Goal: Transaction & Acquisition: Obtain resource

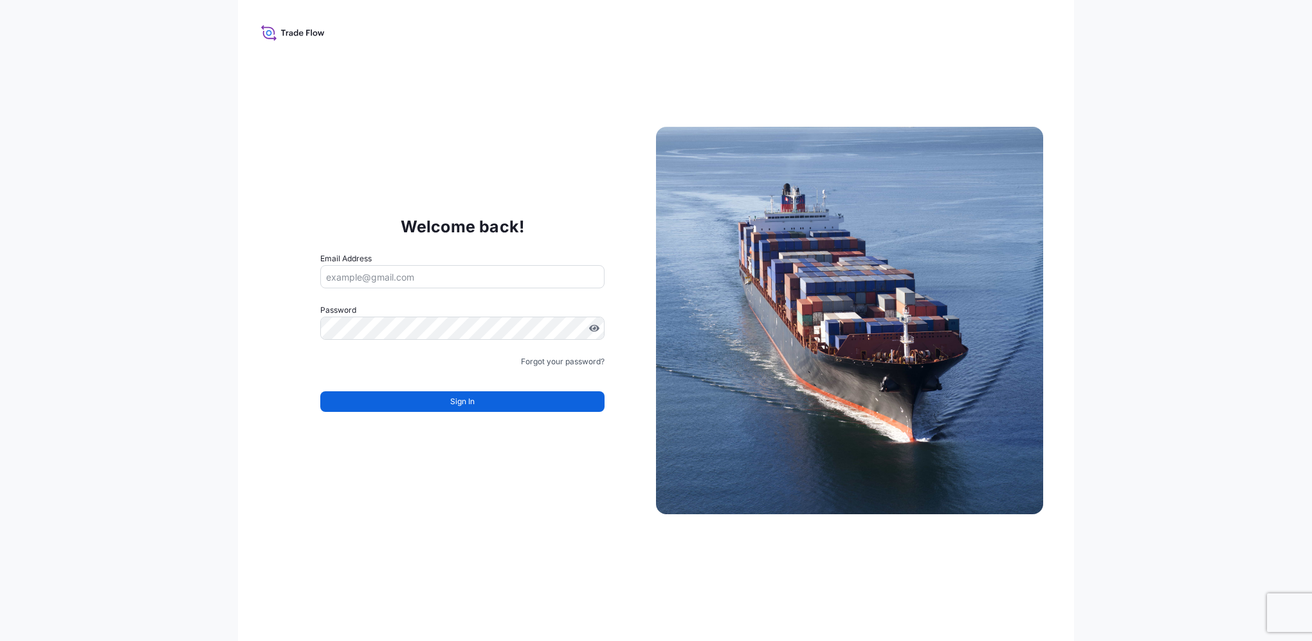
click at [432, 278] on input "Email Address" at bounding box center [462, 276] width 284 height 23
type input "[PERSON_NAME][EMAIL_ADDRESS][DOMAIN_NAME]"
click at [118, 323] on div "Welcome back! Email Address [PERSON_NAME][EMAIL_ADDRESS][DOMAIN_NAME] Password …" at bounding box center [656, 320] width 1312 height 641
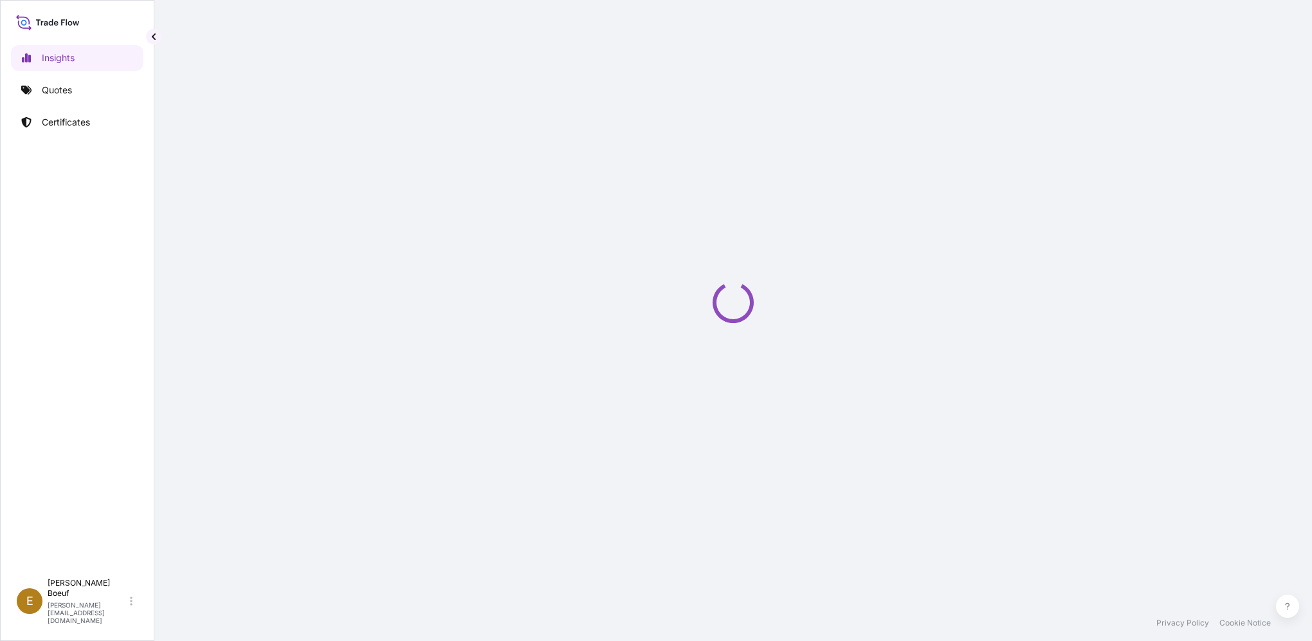
select select "2025"
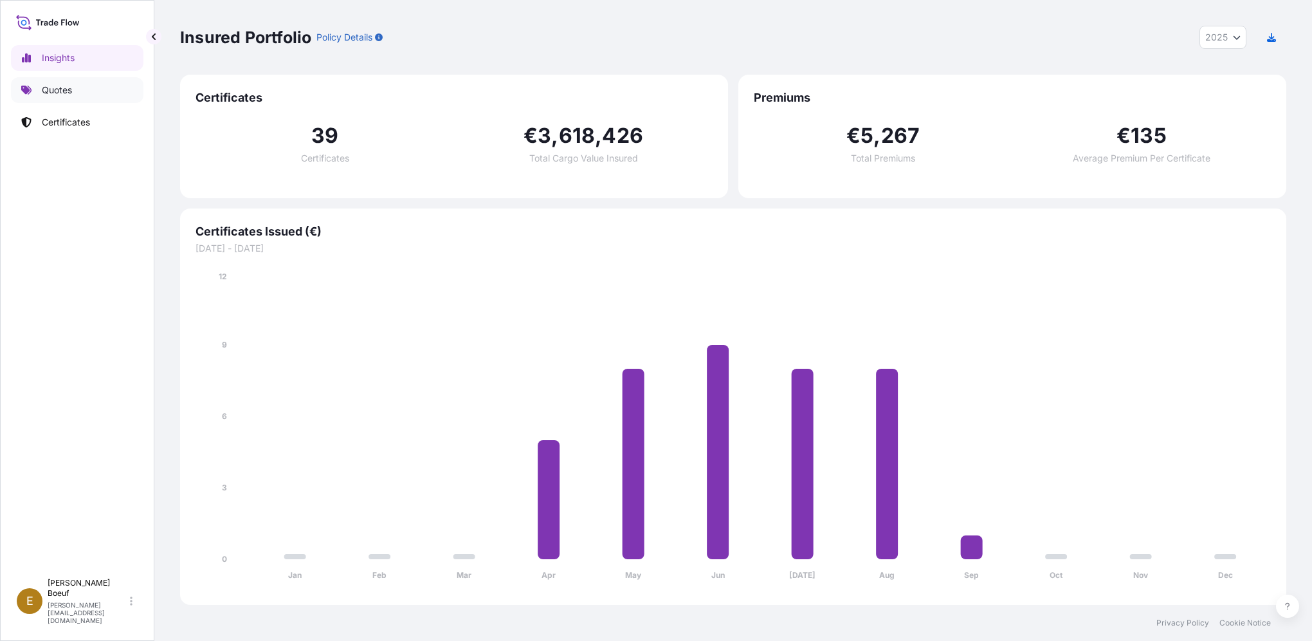
click at [45, 80] on link "Quotes" at bounding box center [77, 90] width 132 height 26
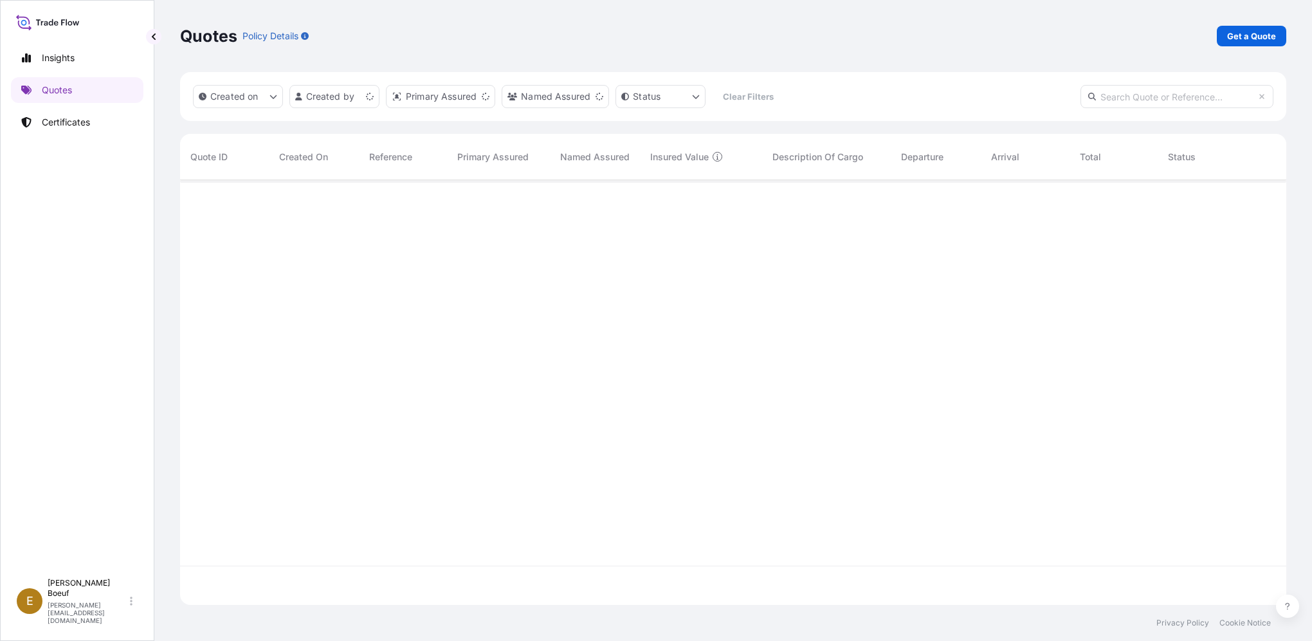
scroll to position [422, 1096]
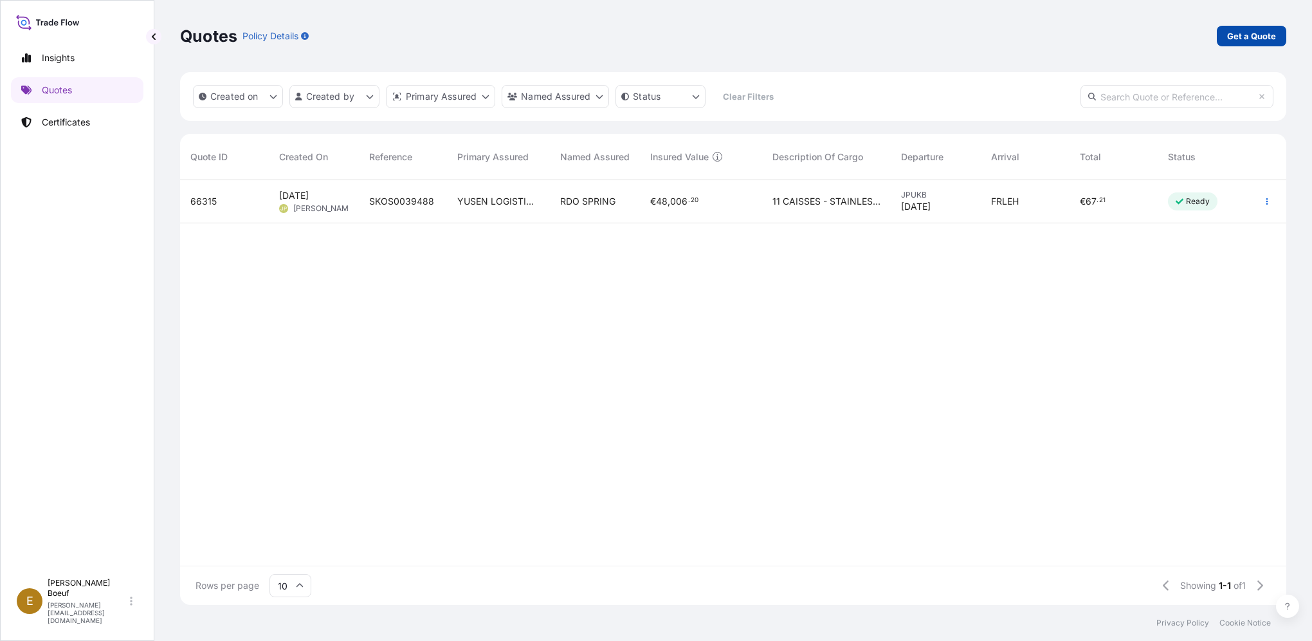
click at [1260, 33] on p "Get a Quote" at bounding box center [1251, 36] width 49 height 13
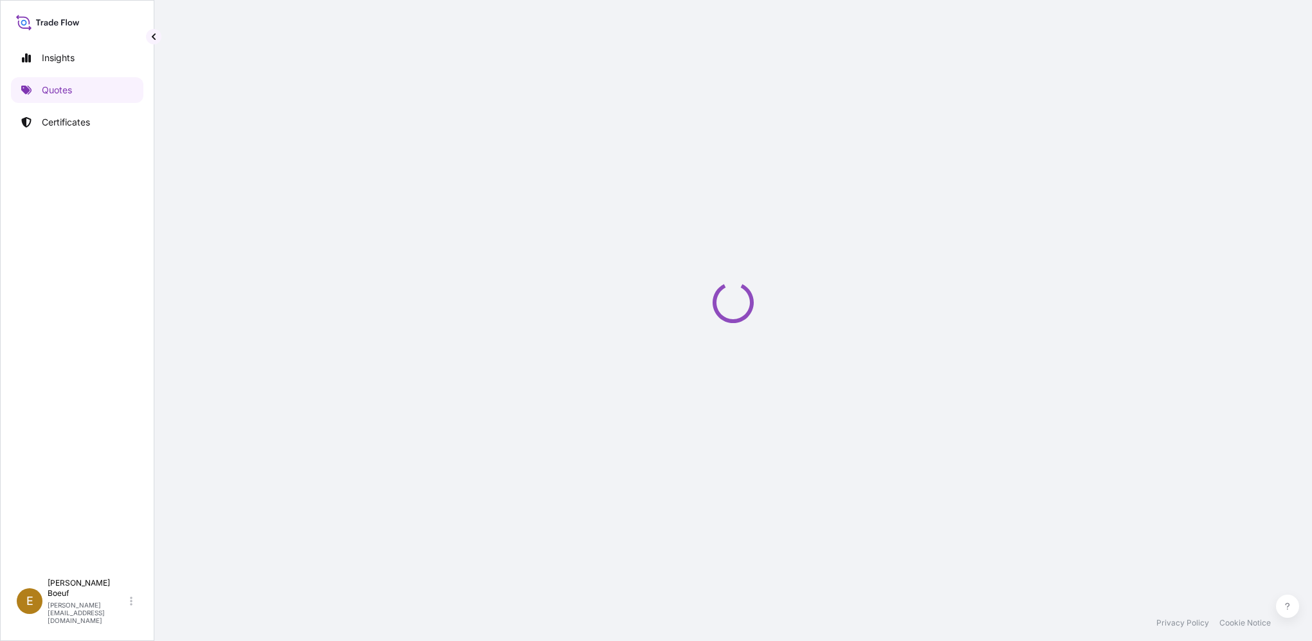
select select "Sea"
select select "21"
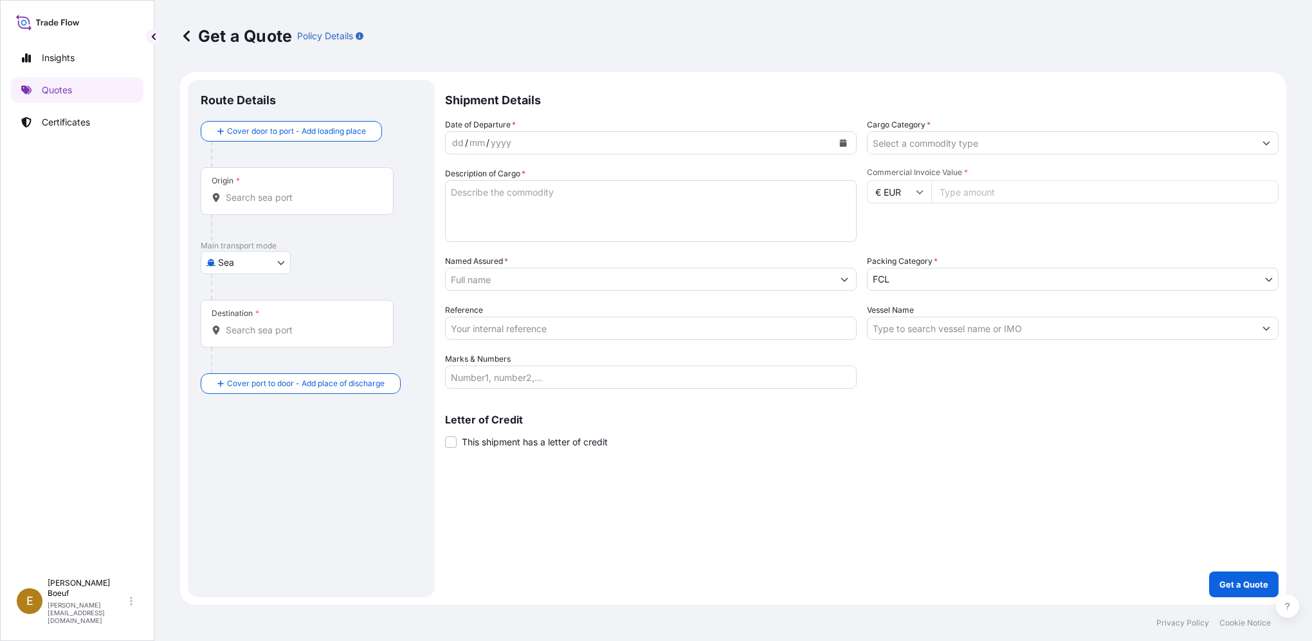
click at [273, 172] on div "Origin *" at bounding box center [297, 191] width 193 height 48
click at [273, 191] on input "Origin *" at bounding box center [302, 197] width 152 height 13
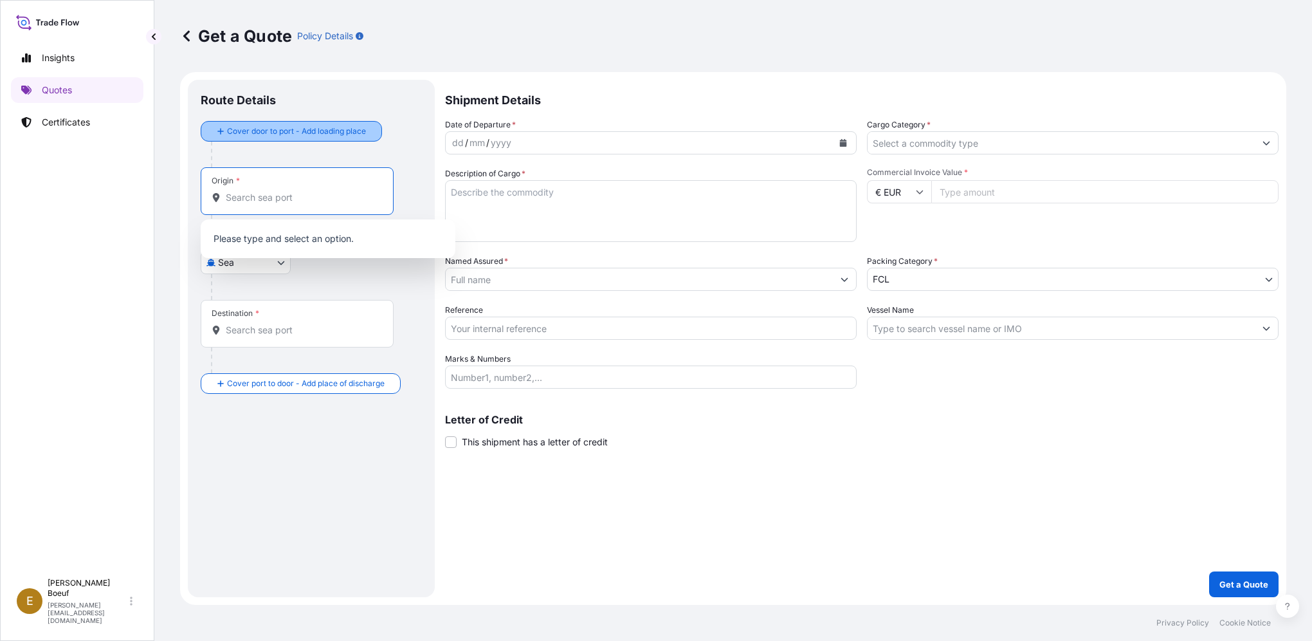
type input "f"
type input "c"
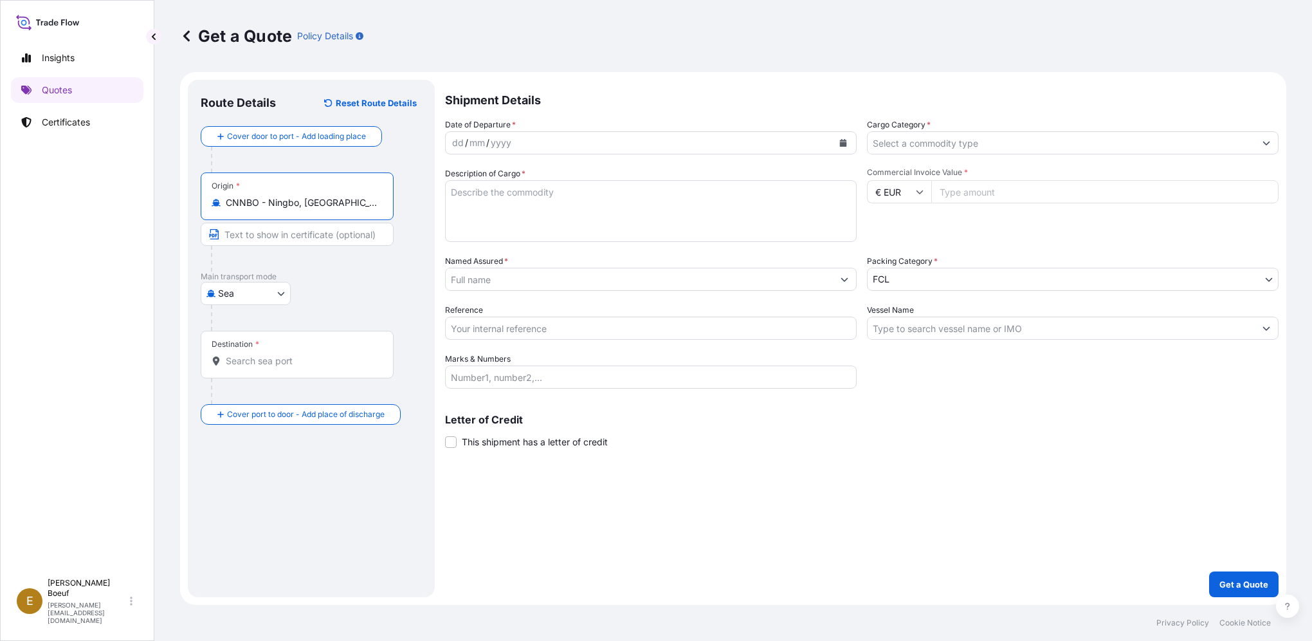
type input "CNNBO - Ningbo, China"
click at [282, 348] on div "Destination *" at bounding box center [297, 355] width 193 height 48
click at [282, 354] on input "Destination *" at bounding box center [302, 360] width 152 height 13
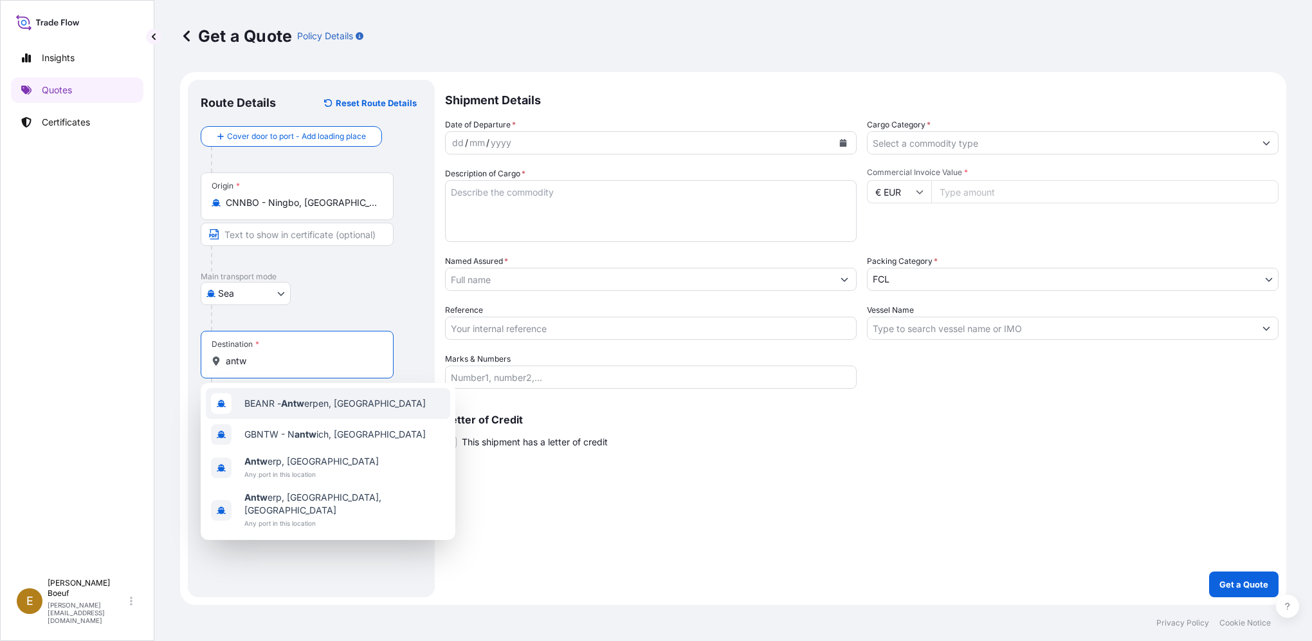
click at [310, 413] on div "BEANR - Antw erpen, Belgium" at bounding box center [328, 403] width 244 height 31
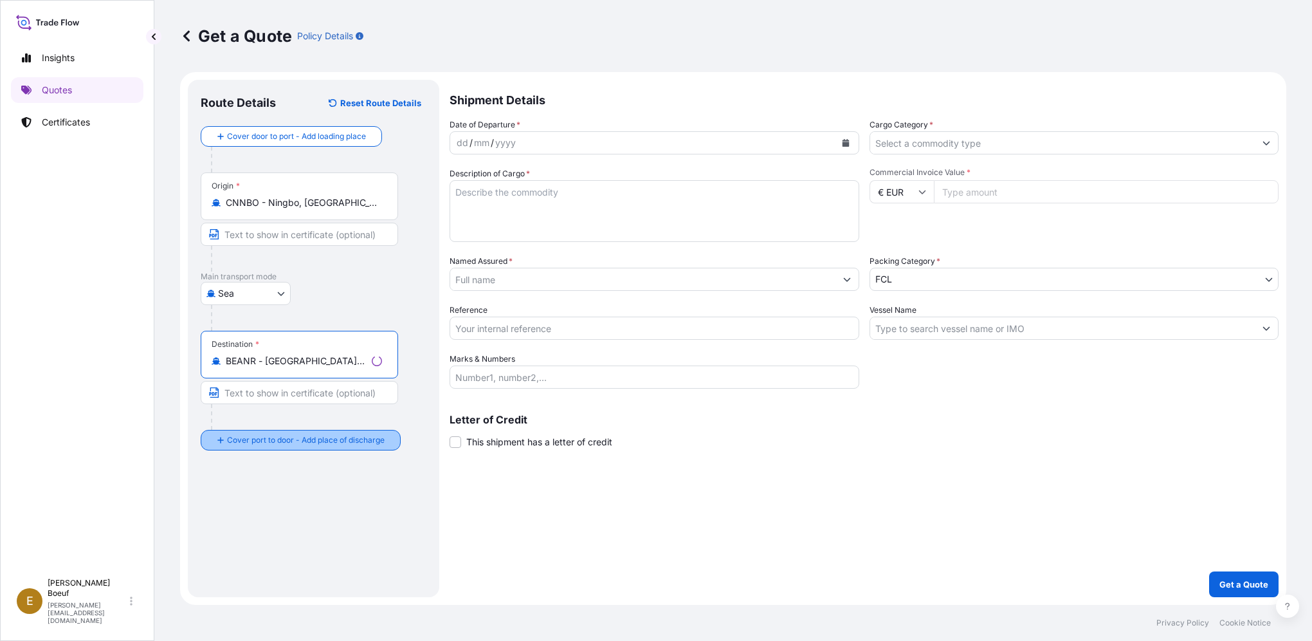
type input "BEANR - Antwerpen, Belgium"
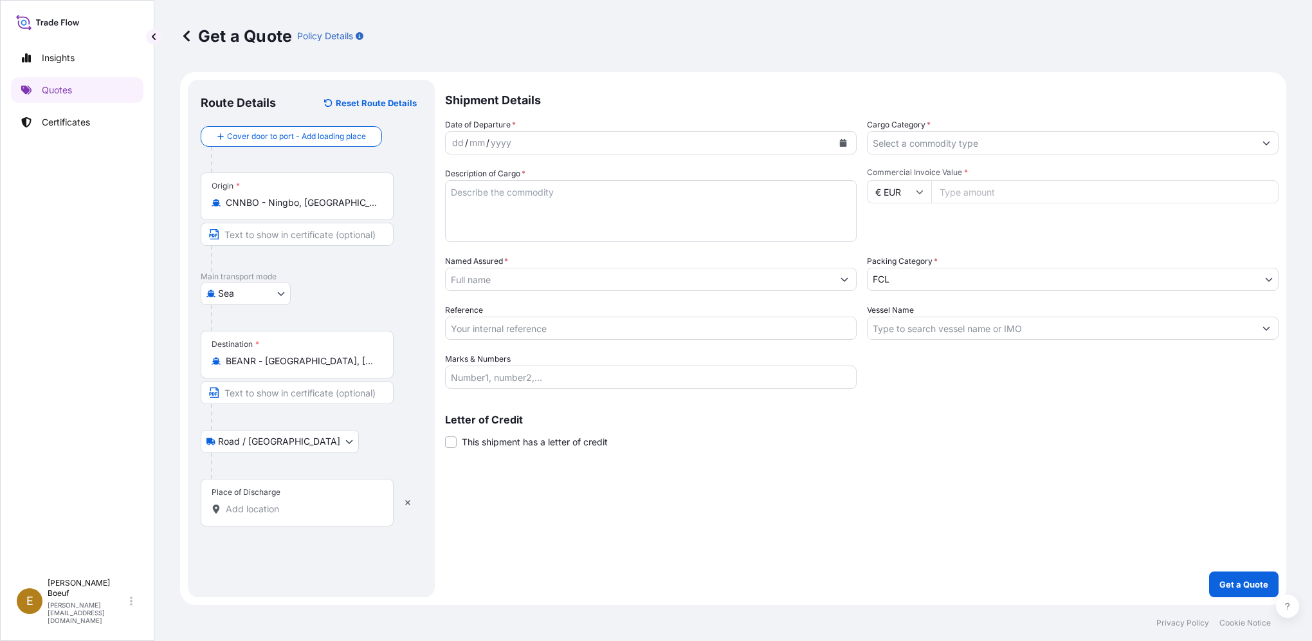
click at [265, 495] on div "Place of Discharge" at bounding box center [246, 492] width 69 height 10
click at [265, 502] on input "Place of Discharge" at bounding box center [302, 508] width 152 height 13
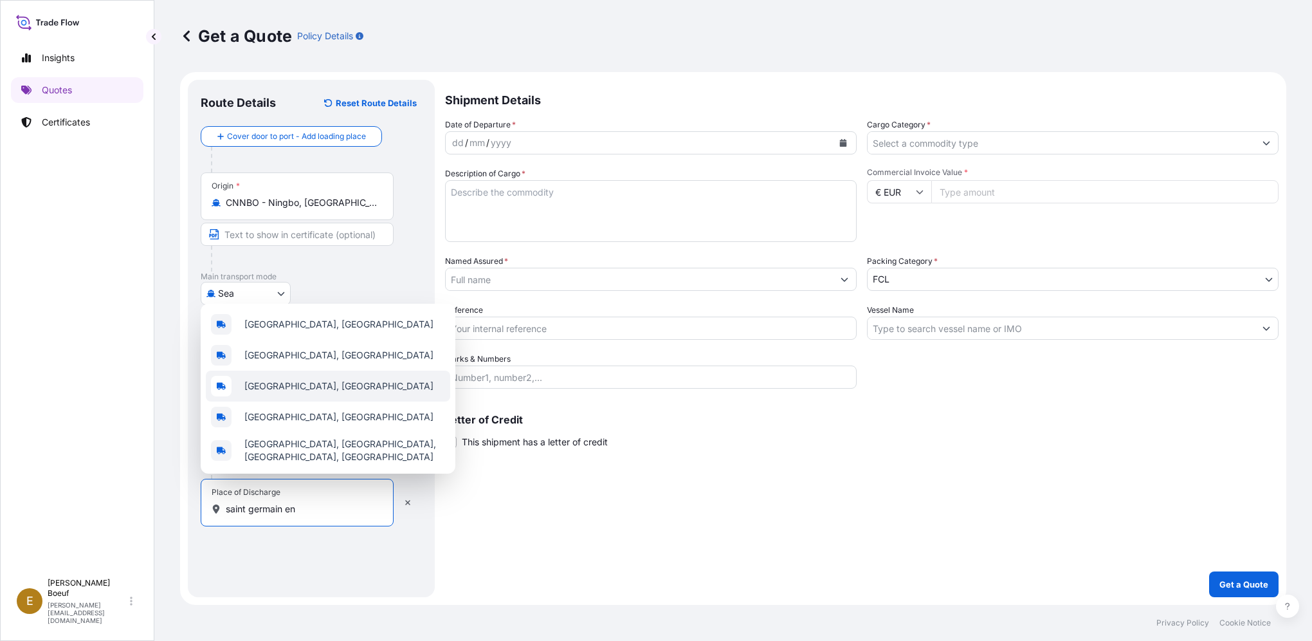
click at [409, 390] on div "Saint-Germain-en-Montagne, France" at bounding box center [328, 385] width 244 height 31
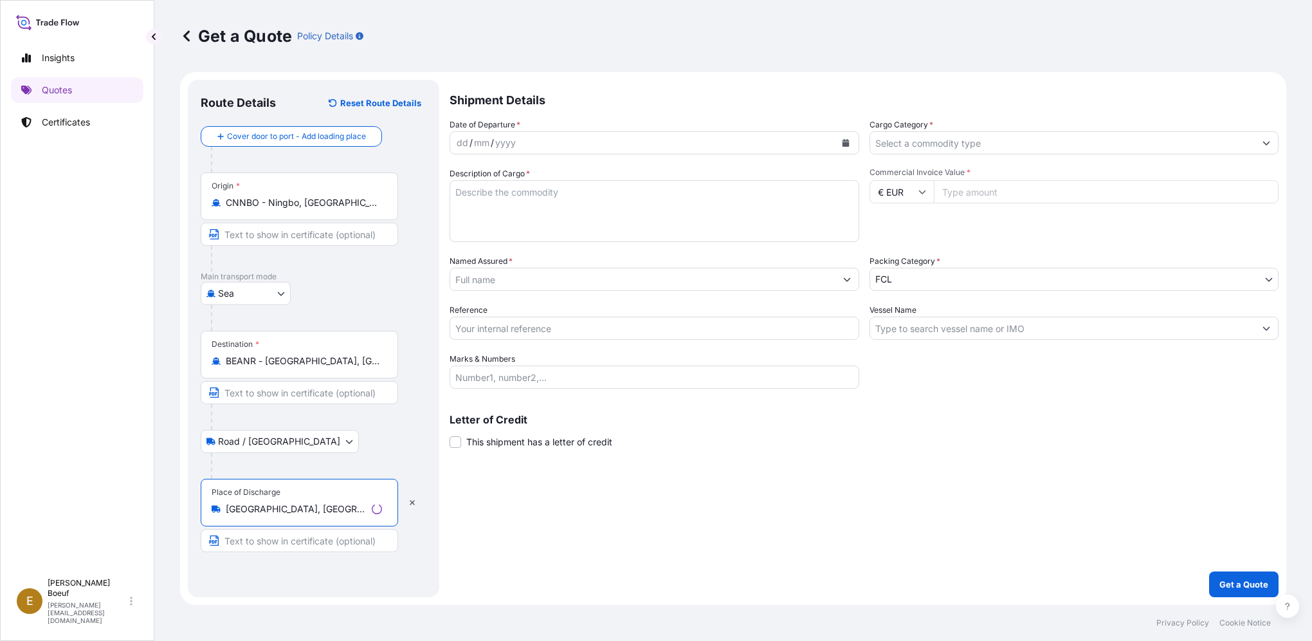
type input "Saint-Germain-en-Montagne, France"
click at [540, 154] on div "Date of Departure * dd / mm / yyyy Cargo Category * Description of Cargo * Comm…" at bounding box center [861, 253] width 833 height 270
click at [541, 141] on div "dd / mm / yyyy" at bounding box center [639, 142] width 387 height 23
click at [848, 141] on button "Calendar" at bounding box center [843, 142] width 21 height 21
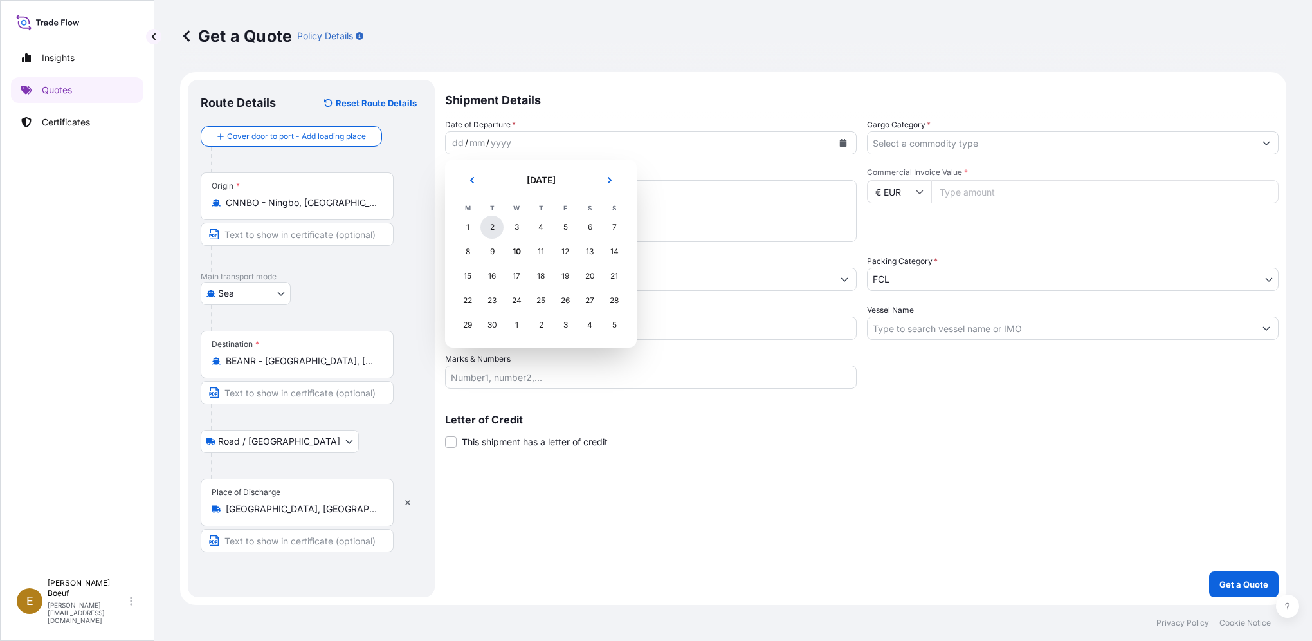
click at [496, 228] on div "2" at bounding box center [491, 226] width 23 height 23
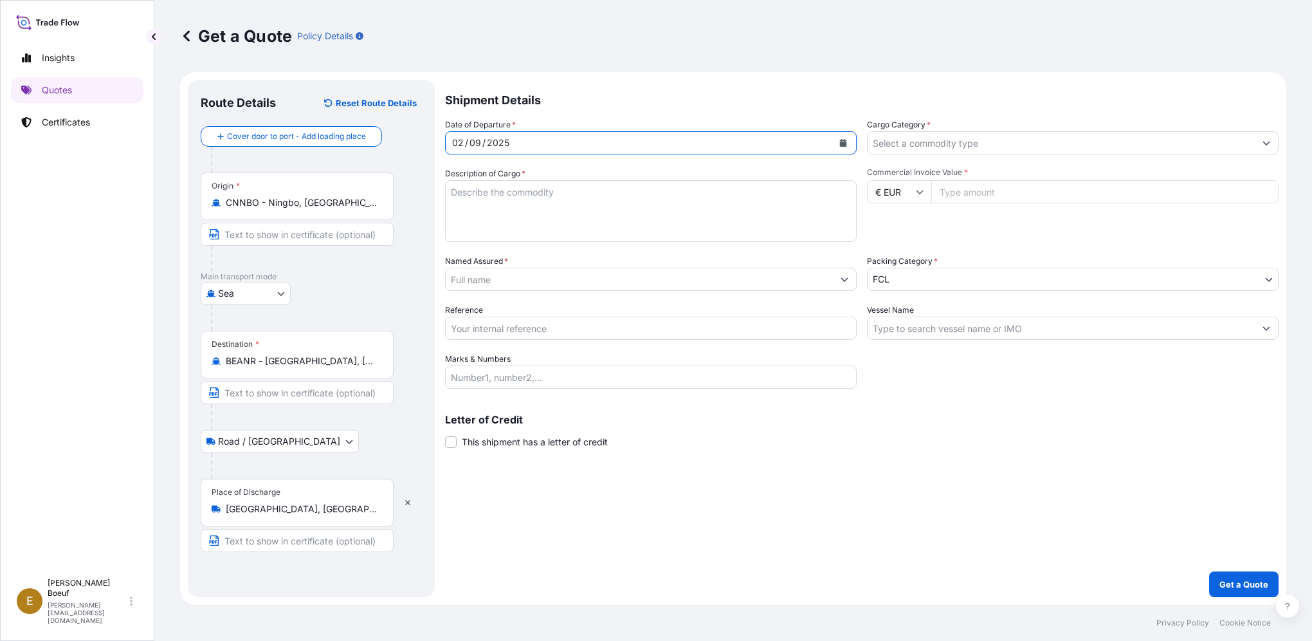
click at [582, 221] on textarea "Description of Cargo *" at bounding box center [651, 211] width 412 height 62
type textarea "p"
type textarea "PLAYING CARDS"
click at [1122, 196] on input "Commercial Invoice Value *" at bounding box center [1104, 191] width 347 height 23
type input "5625"
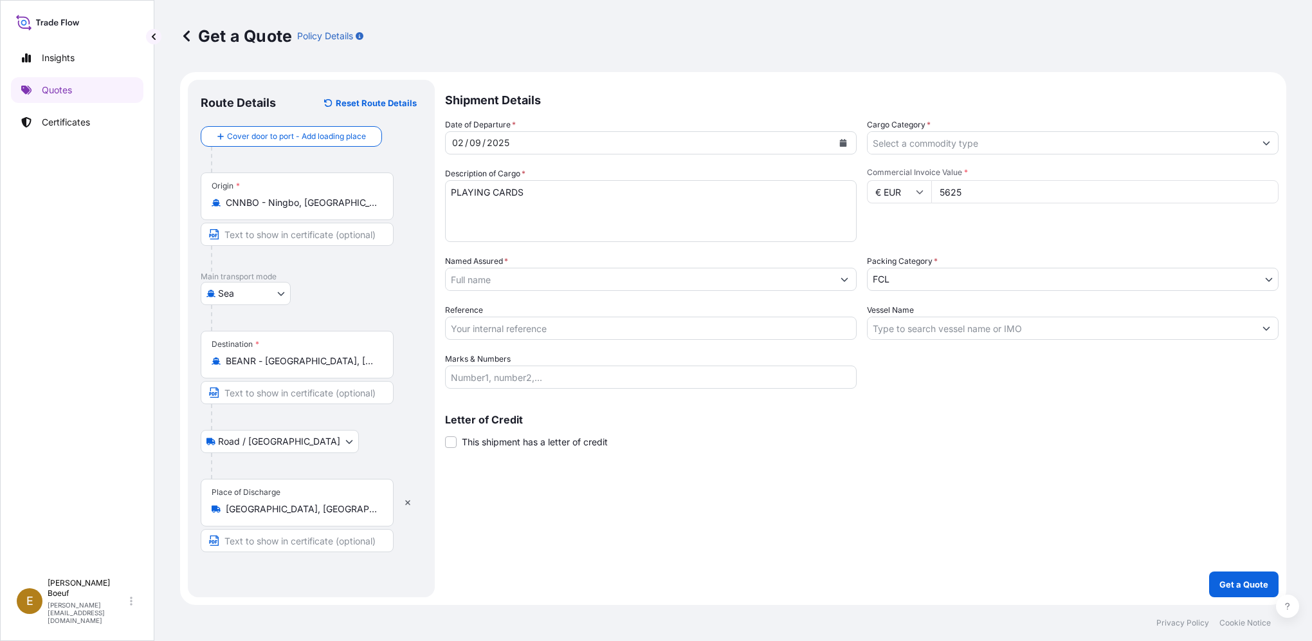
click at [661, 274] on input "Named Assured *" at bounding box center [639, 279] width 387 height 23
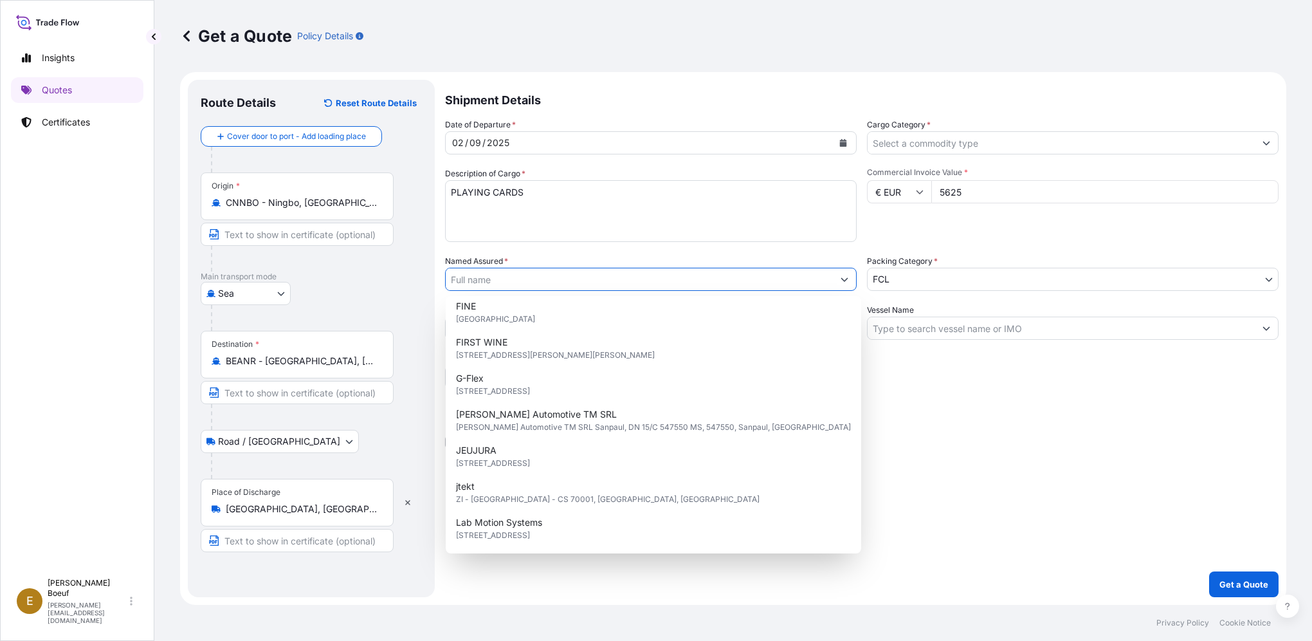
scroll to position [293, 0]
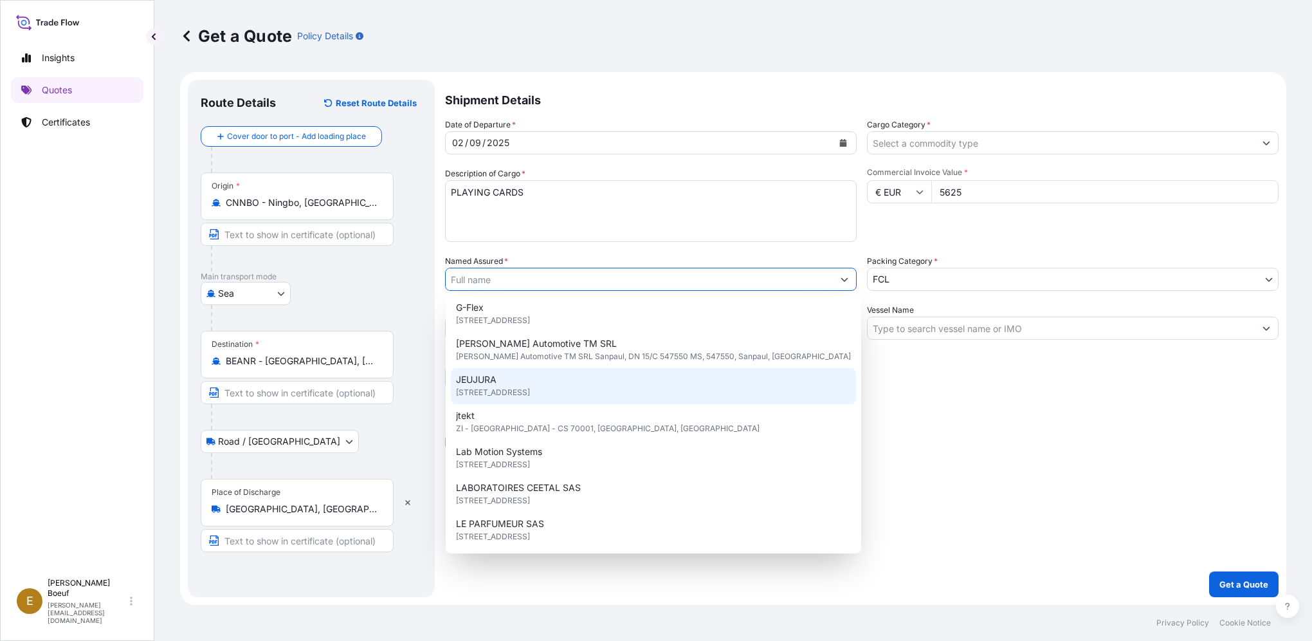
click at [621, 399] on div "JEUJURA 6 RUE DES TILLEULS, 39300, SAINT GERMAIN EN MONTAGNE, FRANCE" at bounding box center [653, 386] width 405 height 36
type input "JEUJURA"
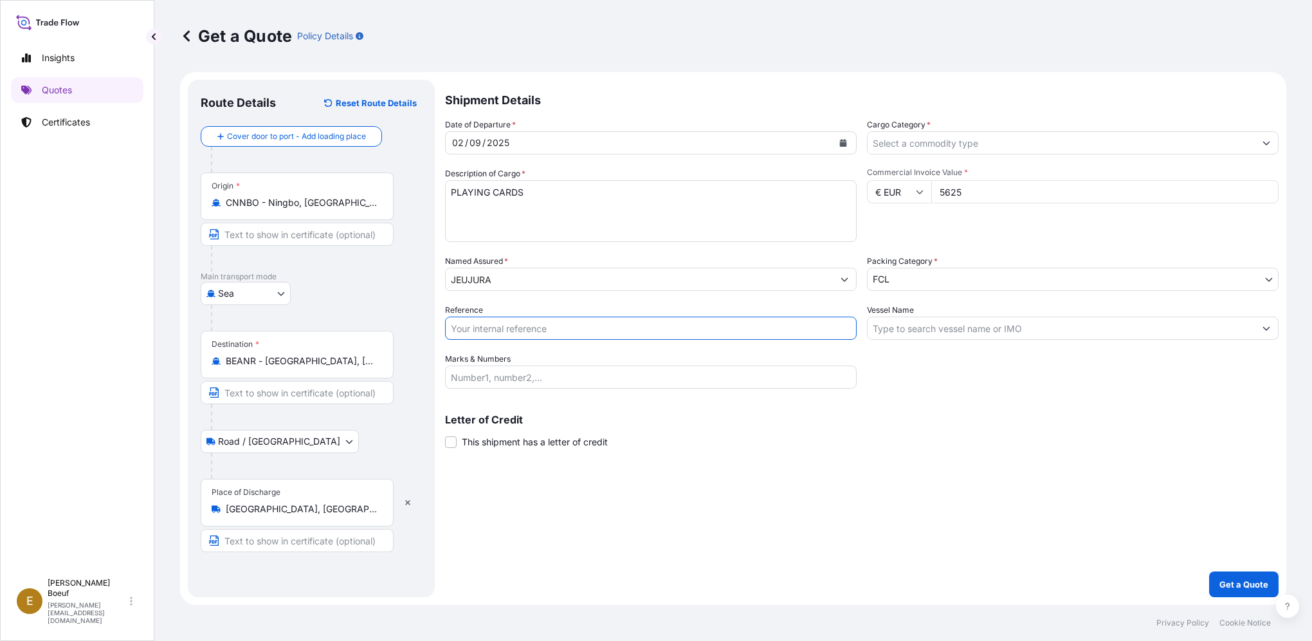
click at [602, 327] on input "Reference" at bounding box center [651, 327] width 412 height 23
type input "SNGB0104681"
click at [1249, 590] on p "Get a Quote" at bounding box center [1243, 584] width 49 height 13
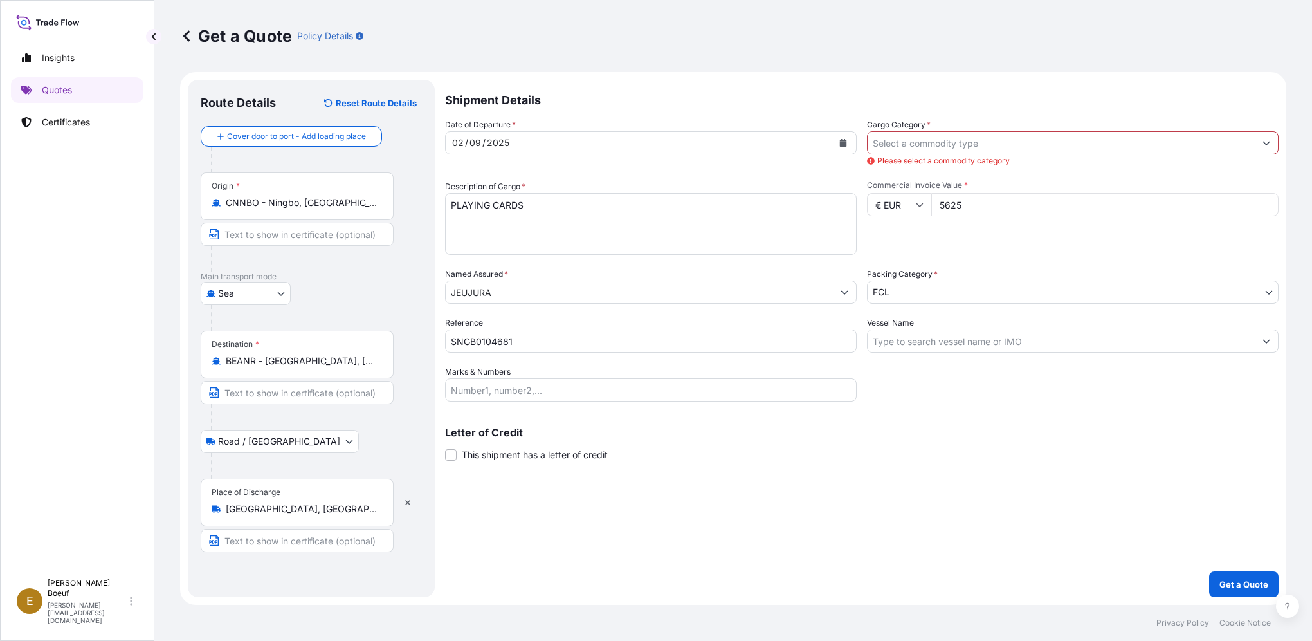
click at [945, 134] on input "Cargo Category *" at bounding box center [1061, 142] width 387 height 23
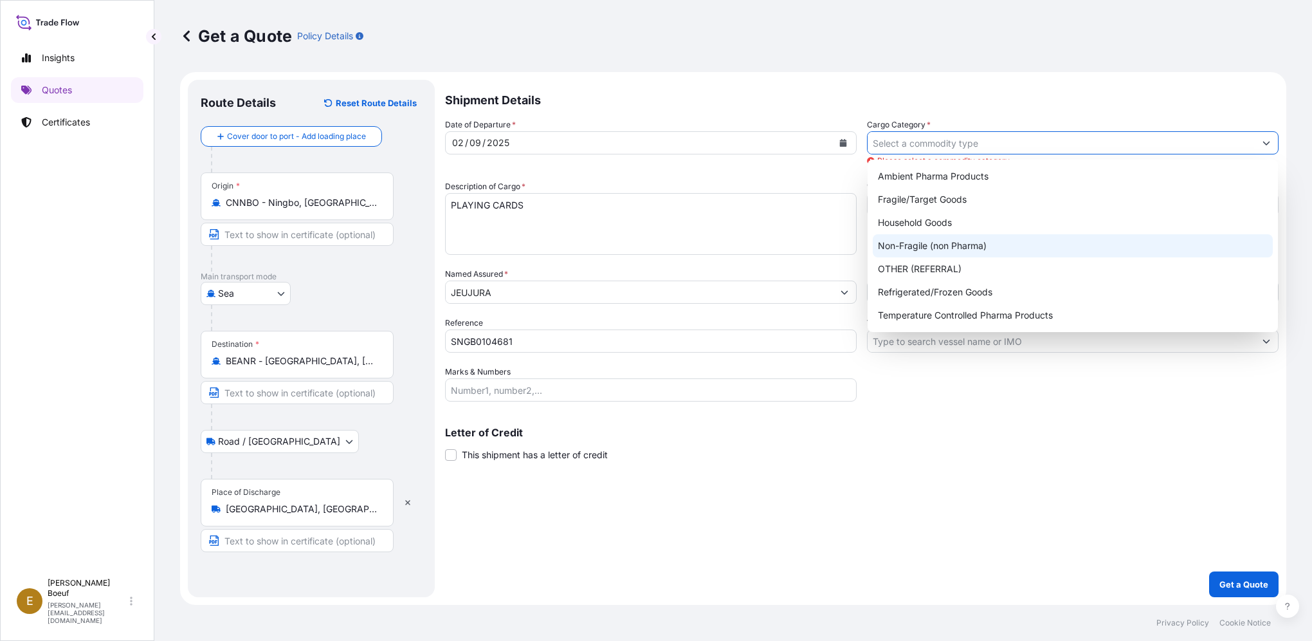
click at [932, 244] on div "Non-Fragile (non Pharma)" at bounding box center [1073, 245] width 400 height 23
type input "Non-Fragile (non Pharma)"
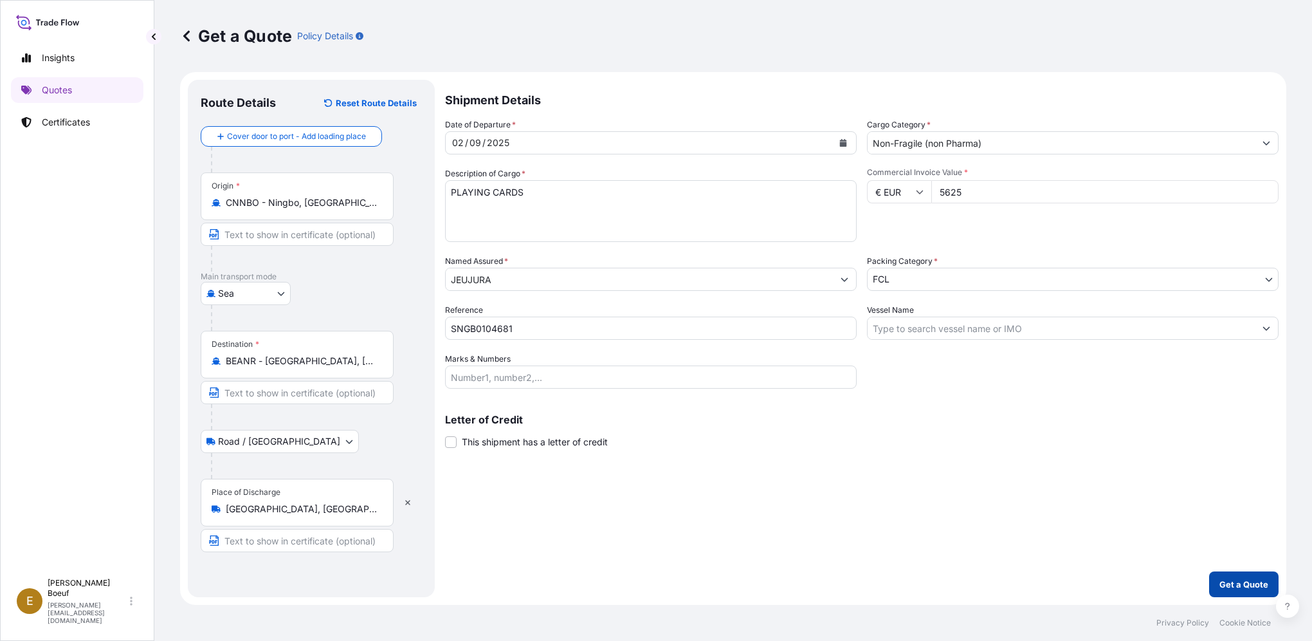
click at [1235, 584] on p "Get a Quote" at bounding box center [1243, 584] width 49 height 13
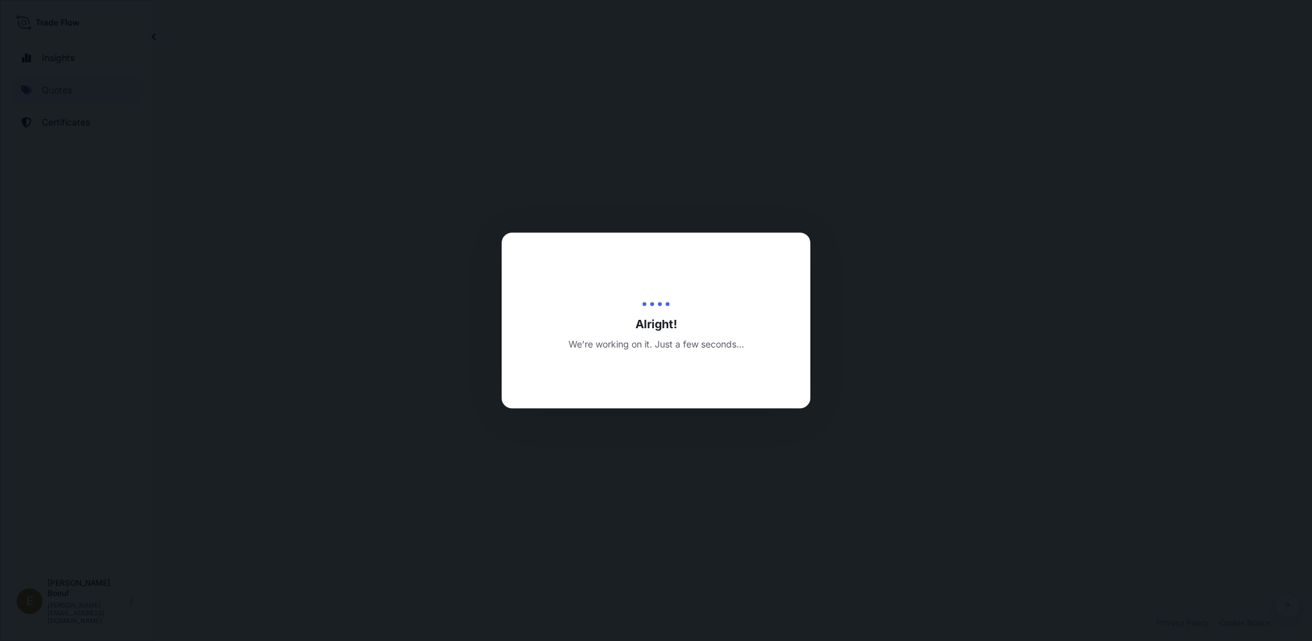
select select "Sea"
select select "Road / Inland"
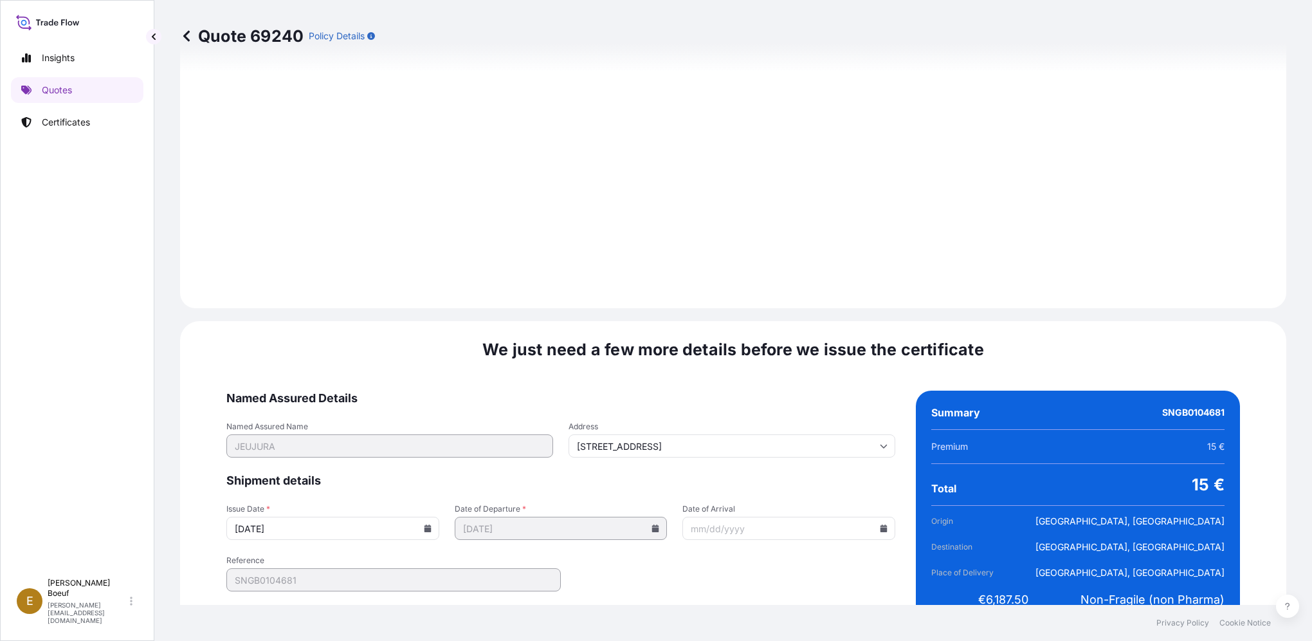
scroll to position [1455, 0]
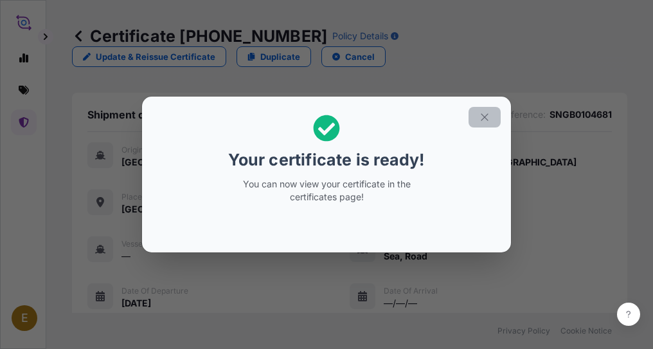
click at [491, 115] on button "button" at bounding box center [485, 117] width 32 height 21
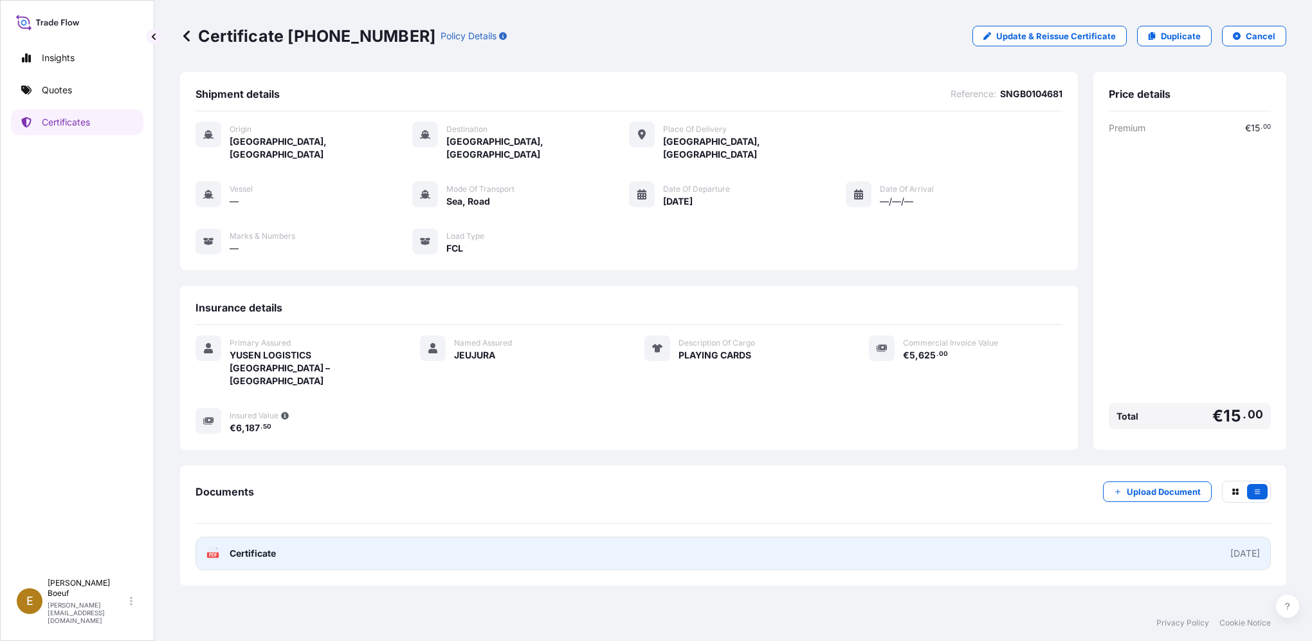
click at [387, 536] on link "PDF Certificate 2025-09-10" at bounding box center [733, 552] width 1075 height 33
